Goal: Task Accomplishment & Management: Manage account settings

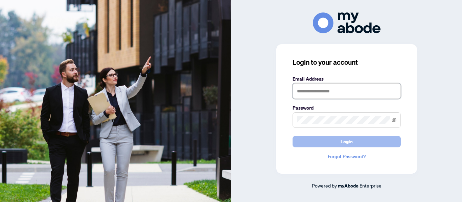
type input "**********"
click at [343, 142] on span "Login" at bounding box center [346, 142] width 12 height 11
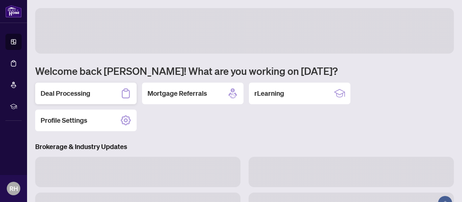
click at [95, 91] on div "Deal Processing" at bounding box center [85, 94] width 101 height 22
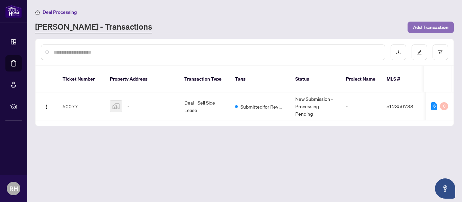
click at [436, 25] on span "Add Transaction" at bounding box center [430, 27] width 35 height 11
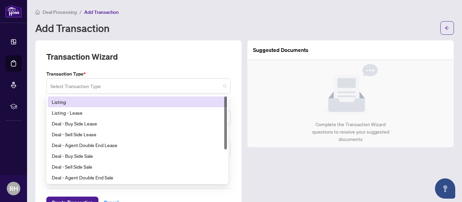
click at [222, 85] on span at bounding box center [138, 86] width 176 height 13
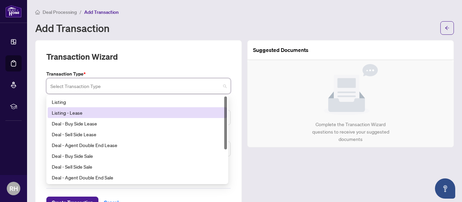
click at [82, 114] on div "Listing - Lease" at bounding box center [137, 112] width 171 height 7
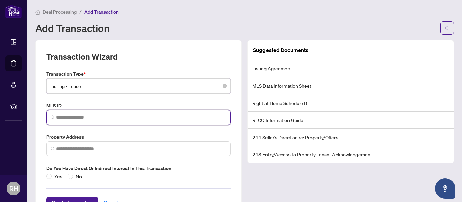
click at [85, 116] on input "search" at bounding box center [141, 117] width 170 height 7
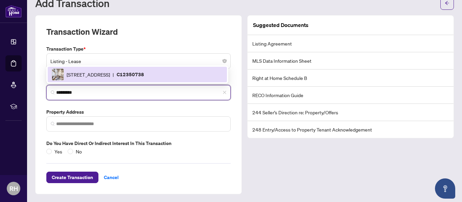
scroll to position [25, 0]
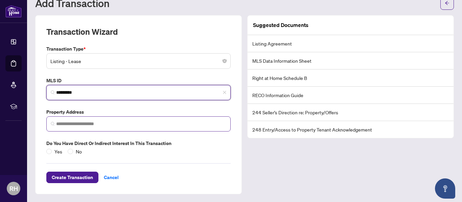
click at [89, 119] on span at bounding box center [138, 124] width 184 height 15
type input "*********"
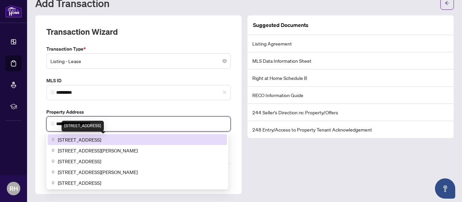
click at [97, 140] on span "1029 King St W #215, Toronto, ON, Canada" at bounding box center [79, 139] width 43 height 7
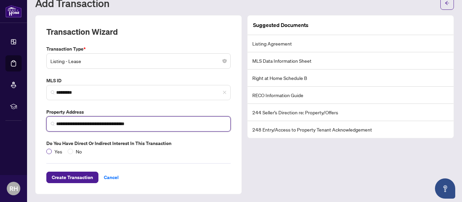
type input "**********"
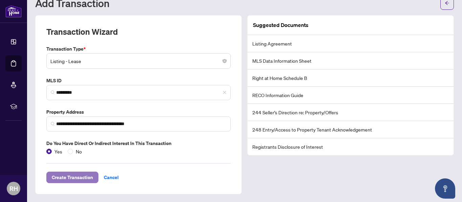
click at [86, 176] on span "Create Transaction" at bounding box center [72, 177] width 41 height 11
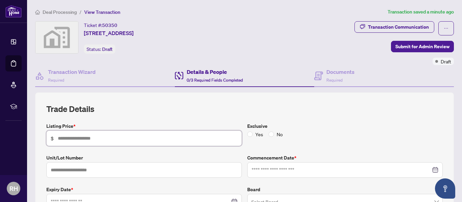
click at [71, 139] on input "text" at bounding box center [147, 138] width 179 height 7
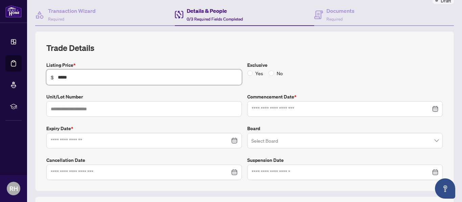
scroll to position [62, 0]
type input "*****"
click at [267, 67] on label "Exclusive" at bounding box center [344, 64] width 195 height 7
click at [113, 112] on input "text" at bounding box center [143, 109] width 195 height 16
type input "***"
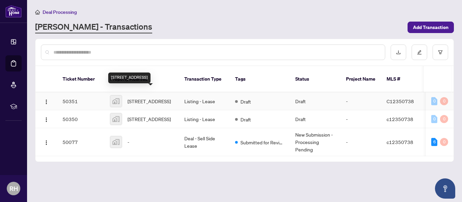
click at [149, 100] on span "1029 King Street West, Toronto, ON, Canada" at bounding box center [148, 101] width 43 height 7
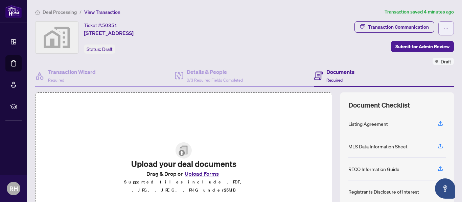
click at [443, 30] on icon "ellipsis" at bounding box center [445, 28] width 5 height 5
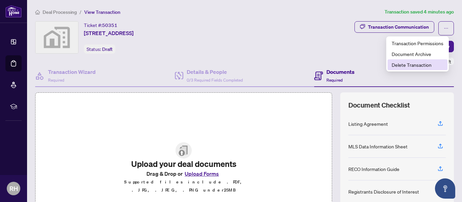
click at [425, 67] on span "Delete Transaction" at bounding box center [417, 64] width 52 height 7
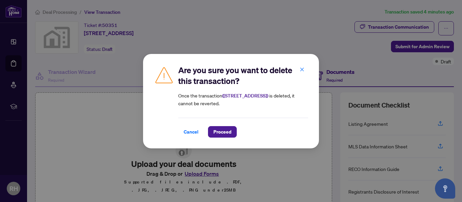
click at [225, 123] on div "Cancel Proceed" at bounding box center [243, 128] width 130 height 20
click at [226, 128] on span "Proceed" at bounding box center [222, 132] width 18 height 11
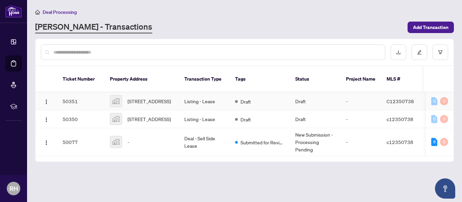
click at [207, 94] on td "Listing - Lease" at bounding box center [204, 102] width 51 height 18
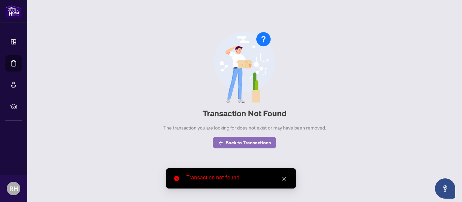
click at [236, 141] on span "Back to Transactions" at bounding box center [247, 143] width 45 height 11
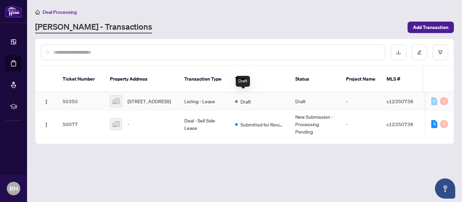
click at [241, 98] on span "Draft" at bounding box center [245, 101] width 10 height 7
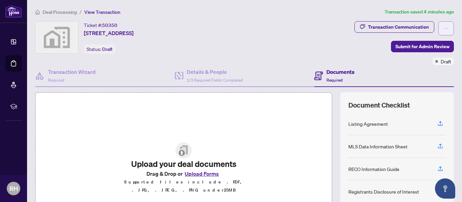
click at [443, 28] on icon "ellipsis" at bounding box center [445, 28] width 5 height 5
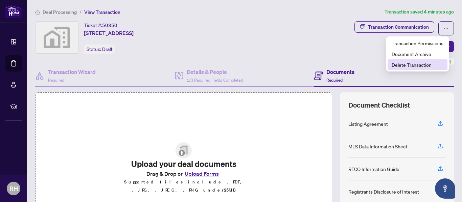
click at [416, 65] on span "Delete Transaction" at bounding box center [417, 64] width 52 height 7
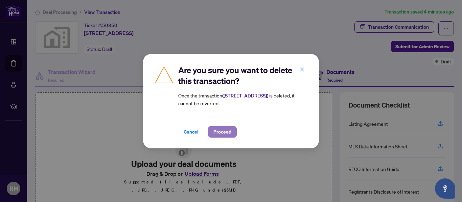
click at [224, 127] on span "Proceed" at bounding box center [222, 132] width 18 height 11
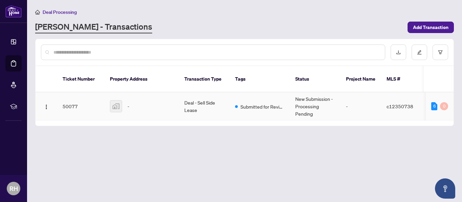
click at [215, 101] on td "Deal - Sell Side Lease" at bounding box center [204, 107] width 51 height 28
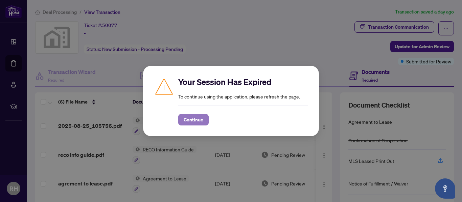
click at [201, 123] on span "Continue" at bounding box center [194, 120] width 20 height 11
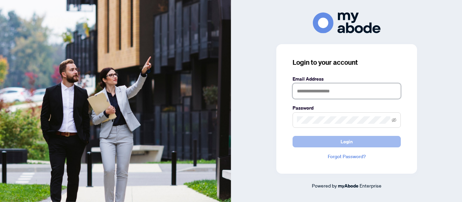
type input "**********"
click at [339, 142] on button "Login" at bounding box center [346, 141] width 108 height 11
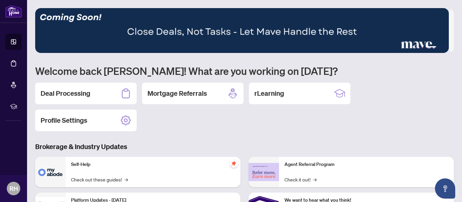
click at [175, 124] on div "Deal Processing Mortgage Referrals rLearning Profile Settings" at bounding box center [244, 107] width 418 height 49
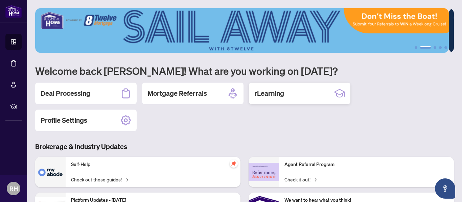
click at [284, 89] on h2 "rLearning" at bounding box center [269, 93] width 30 height 9
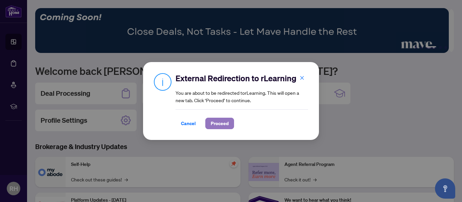
click at [220, 124] on span "Proceed" at bounding box center [220, 123] width 18 height 11
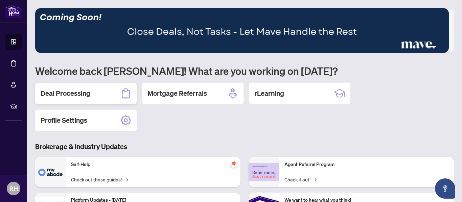
click at [73, 99] on div "Deal Processing" at bounding box center [85, 94] width 101 height 22
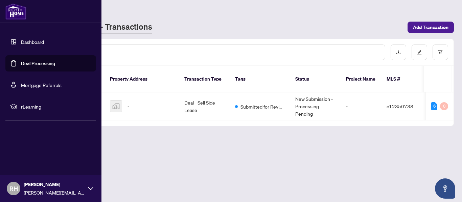
click at [39, 39] on link "Dashboard" at bounding box center [32, 42] width 23 height 6
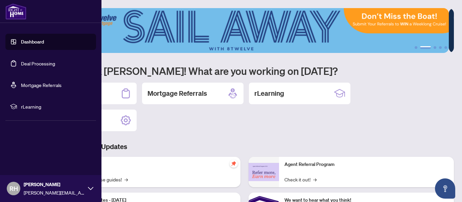
click at [39, 61] on link "Deal Processing" at bounding box center [38, 64] width 34 height 6
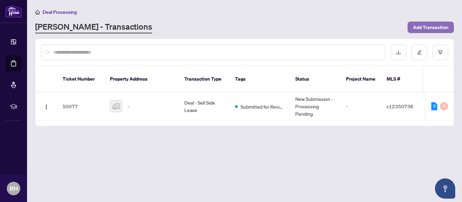
click at [428, 26] on span "Add Transaction" at bounding box center [430, 27] width 35 height 11
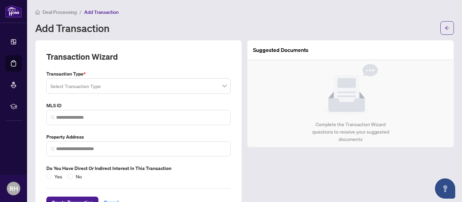
click at [303, 77] on div "Complete the Transaction Wizard questions to receive your suggested documents" at bounding box center [350, 103] width 206 height 87
click at [444, 27] on icon "arrow-left" at bounding box center [446, 28] width 5 height 5
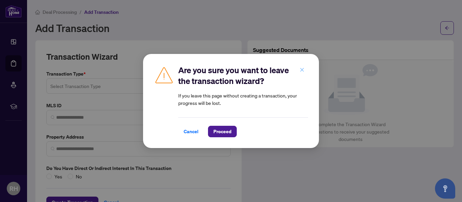
click at [302, 72] on icon "close" at bounding box center [301, 70] width 5 height 5
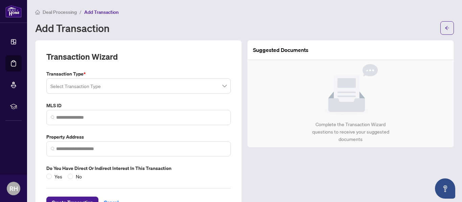
click at [221, 88] on span at bounding box center [138, 86] width 176 height 13
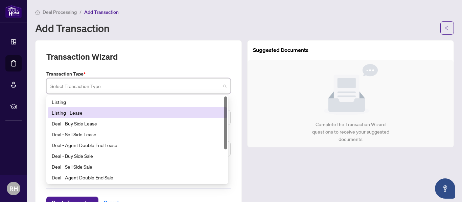
click at [74, 113] on div "Listing - Lease" at bounding box center [137, 112] width 171 height 7
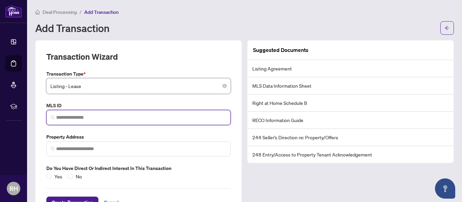
click at [77, 120] on input "search" at bounding box center [141, 117] width 170 height 7
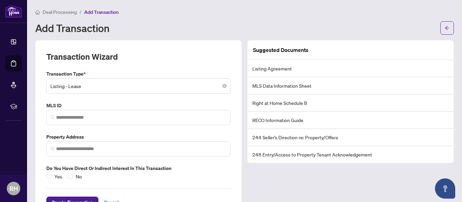
click at [268, 70] on li "Listing Agreement" at bounding box center [350, 68] width 206 height 17
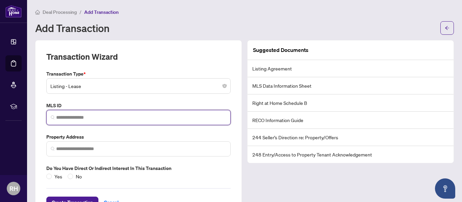
click at [96, 116] on input "search" at bounding box center [141, 117] width 170 height 7
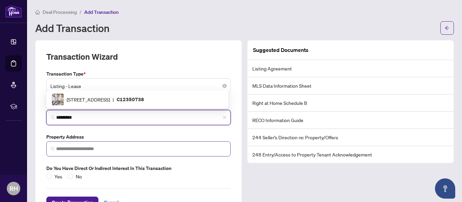
type input "*********"
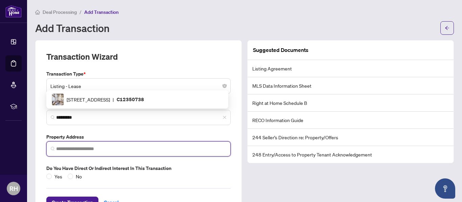
click at [104, 149] on input "search" at bounding box center [141, 149] width 170 height 7
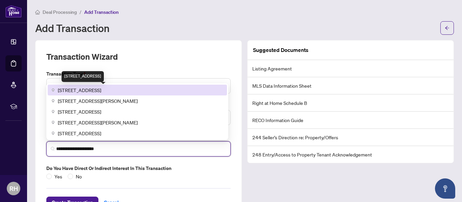
click at [97, 90] on span "1029 King St W #215, Toronto, ON, Canada" at bounding box center [79, 90] width 43 height 7
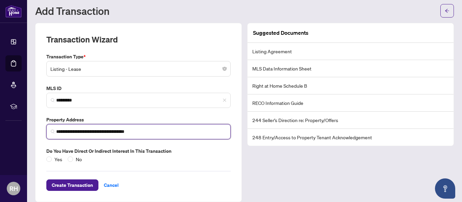
scroll to position [25, 0]
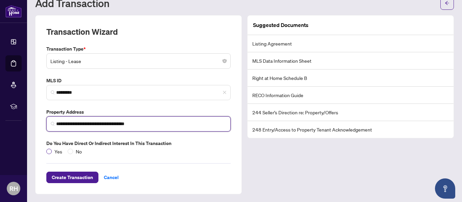
type input "**********"
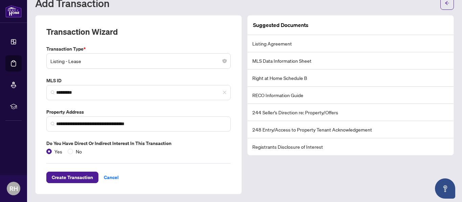
click at [270, 44] on li "Listing Agreement" at bounding box center [350, 43] width 206 height 17
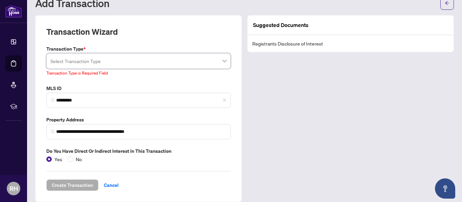
click at [221, 61] on span at bounding box center [138, 61] width 176 height 13
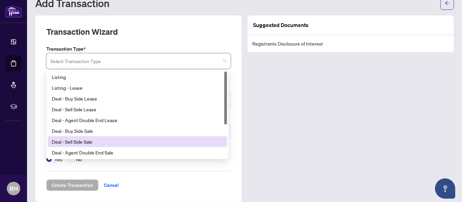
click at [225, 154] on div at bounding box center [225, 115] width 3 height 87
click at [225, 152] on div at bounding box center [225, 115] width 3 height 87
click at [225, 131] on div at bounding box center [225, 115] width 3 height 87
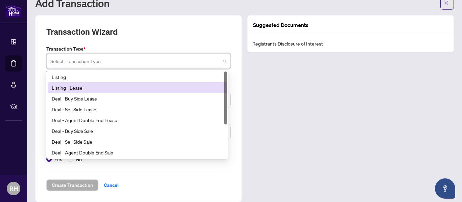
click at [73, 86] on div "Listing - Lease" at bounding box center [137, 87] width 171 height 7
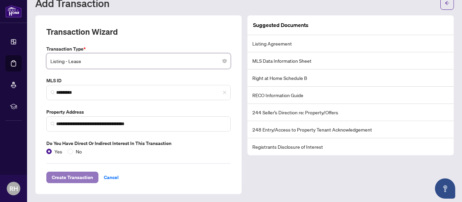
click at [81, 176] on span "Create Transaction" at bounding box center [72, 177] width 41 height 11
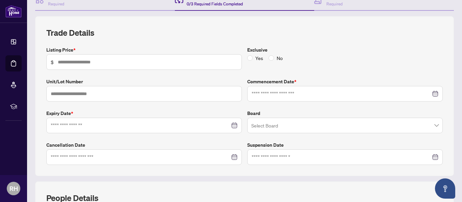
scroll to position [80, 0]
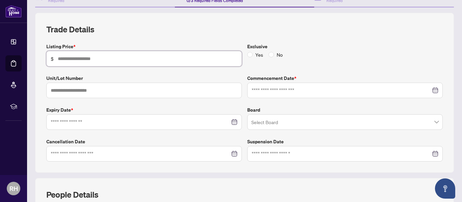
click at [71, 61] on input "text" at bounding box center [147, 58] width 179 height 7
type input "*****"
click at [83, 85] on input "text" at bounding box center [143, 91] width 195 height 16
type input "***"
click at [82, 122] on input at bounding box center [140, 122] width 179 height 7
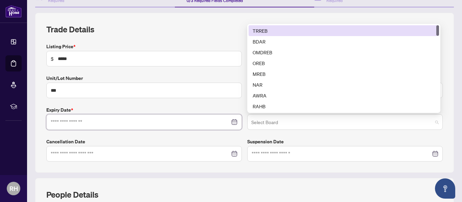
click at [430, 122] on span at bounding box center [344, 122] width 187 height 13
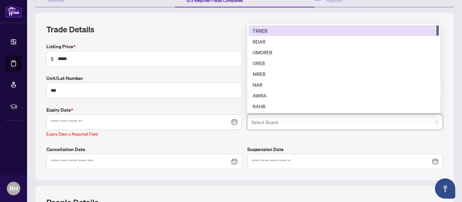
click at [257, 31] on div "TRREB" at bounding box center [343, 30] width 182 height 7
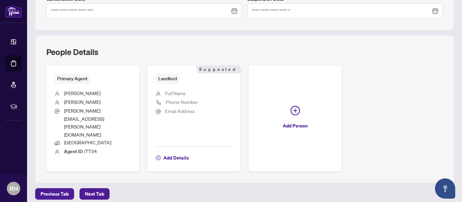
scroll to position [237, 0]
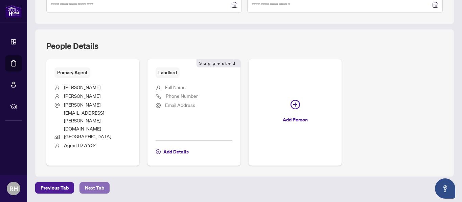
click at [101, 183] on span "Next Tab" at bounding box center [94, 188] width 19 height 11
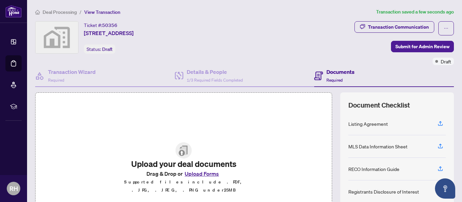
click at [92, 12] on span "View Transaction" at bounding box center [102, 12] width 36 height 6
click at [443, 26] on icon "ellipsis" at bounding box center [445, 28] width 5 height 5
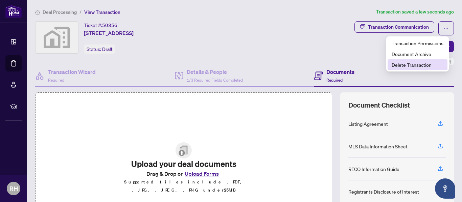
click at [415, 67] on span "Delete Transaction" at bounding box center [417, 64] width 52 height 7
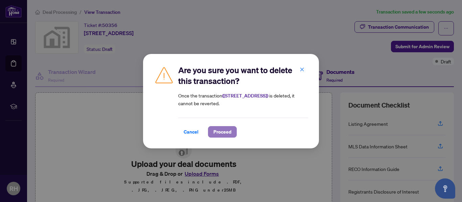
click at [224, 131] on span "Proceed" at bounding box center [222, 132] width 18 height 11
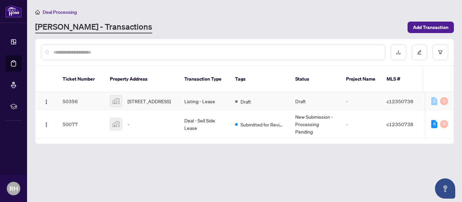
click at [203, 96] on td "Listing - Lease" at bounding box center [204, 102] width 51 height 18
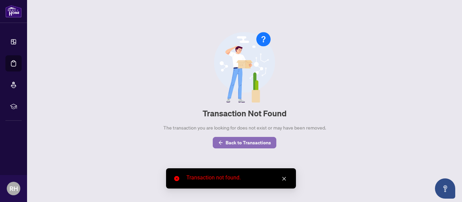
click at [237, 145] on span "Back to Transactions" at bounding box center [247, 143] width 45 height 11
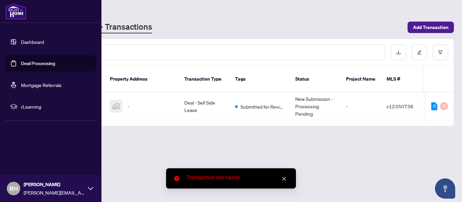
click at [1, 114] on ul "Dashboard Deal Processing Mortgage Referrals rLearning" at bounding box center [50, 74] width 101 height 92
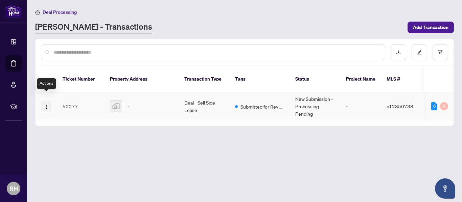
click at [45, 104] on img "button" at bounding box center [46, 106] width 5 height 5
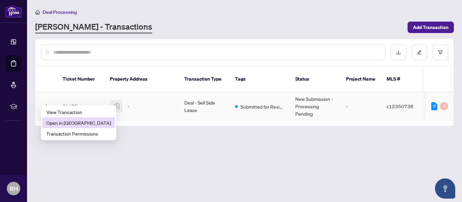
click at [59, 124] on span "Open in [GEOGRAPHIC_DATA]" at bounding box center [78, 122] width 65 height 7
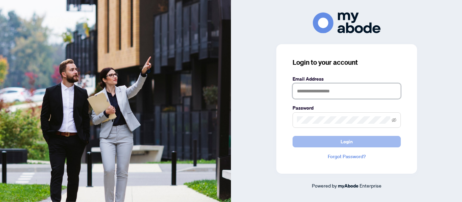
type input "**********"
click at [352, 139] on span "Login" at bounding box center [346, 142] width 12 height 11
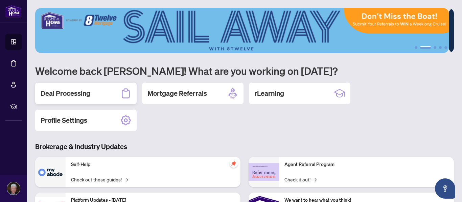
click at [83, 92] on h2 "Deal Processing" at bounding box center [66, 93] width 50 height 9
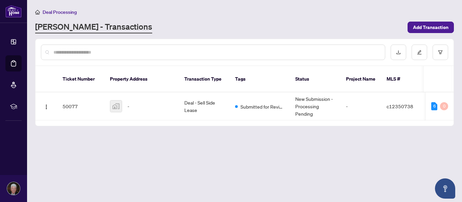
click at [59, 13] on span "Deal Processing" at bounding box center [60, 12] width 34 height 6
click at [48, 104] on img "button" at bounding box center [46, 106] width 5 height 5
click at [144, 150] on main "Deal Processing [PERSON_NAME] - Transactions Add Transaction Ticket Number Prop…" at bounding box center [244, 101] width 435 height 202
click at [419, 51] on icon "edit" at bounding box center [419, 52] width 5 height 5
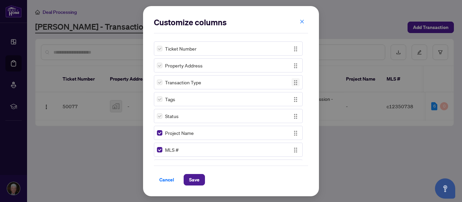
click at [293, 83] on img "button" at bounding box center [295, 82] width 7 height 7
click at [301, 24] on icon "close" at bounding box center [301, 21] width 5 height 5
